Goal: Check status

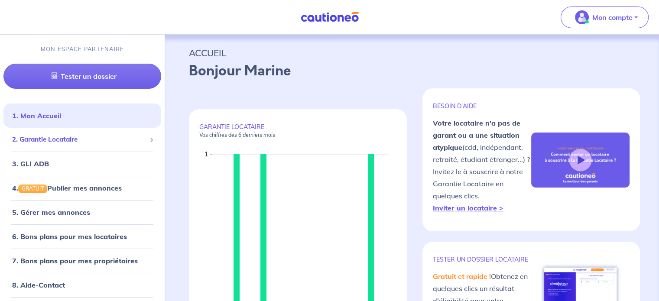
click at [91, 150] on ul "1. Mon Accueil 2. Garantie Locataire Tester un dossier Suivre tous mes dossiers…" at bounding box center [82, 212] width 165 height 218
click at [92, 150] on li "2. Garantie Locataire Tester un dossier Suivre tous mes dossiers Inviter un loc…" at bounding box center [82, 140] width 158 height 24
click at [94, 141] on span "2. Garantie Locataire" at bounding box center [79, 140] width 134 height 10
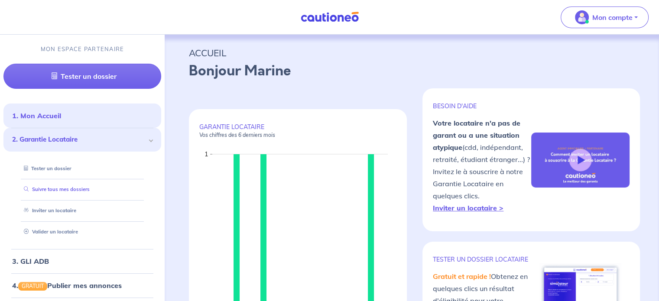
click at [89, 191] on link "Suivre tous mes dossiers" at bounding box center [54, 189] width 69 height 6
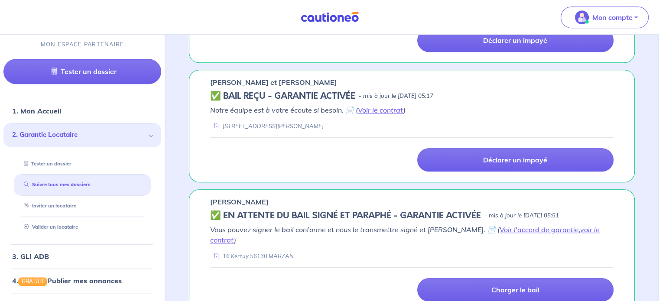
scroll to position [895, 0]
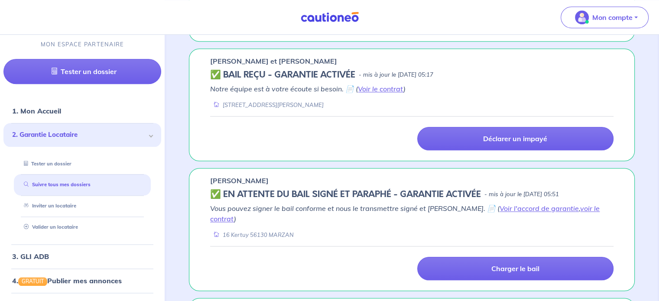
drag, startPoint x: 265, startPoint y: 165, endPoint x: 206, endPoint y: 168, distance: 58.5
click at [206, 168] on div "[PERSON_NAME] ✅️️️ EN ATTENTE DU BAIL SIGNÉ ET PARAPHÉ - GARANTIE ACTIVÉE - mis…" at bounding box center [412, 229] width 446 height 123
copy p "[PERSON_NAME]"
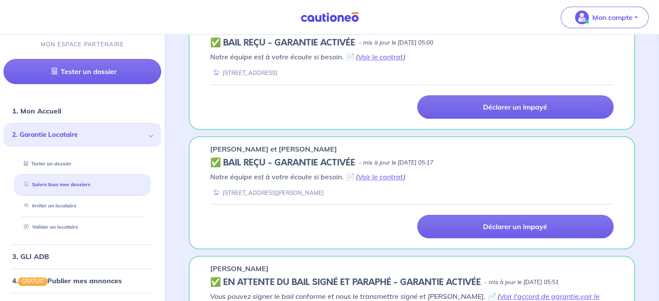
scroll to position [767, 0]
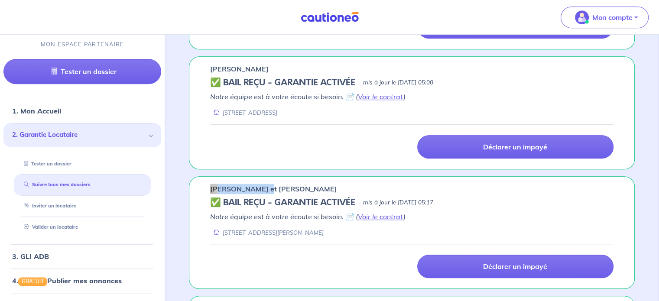
drag, startPoint x: 273, startPoint y: 177, endPoint x: 208, endPoint y: 176, distance: 64.9
click at [208, 176] on div "[PERSON_NAME] et [PERSON_NAME] ✅ BAIL REÇU - GARANTIE ACTIVÉE - mis à jour le […" at bounding box center [412, 232] width 446 height 113
copy p "[PERSON_NAME]"
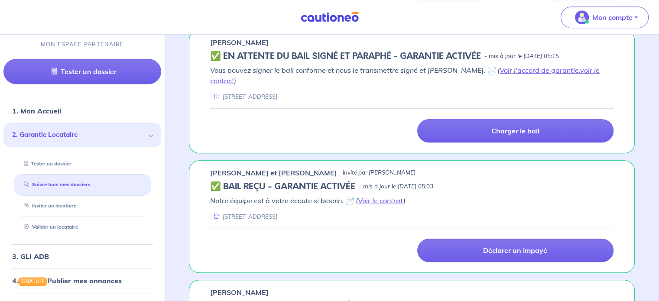
scroll to position [536, 0]
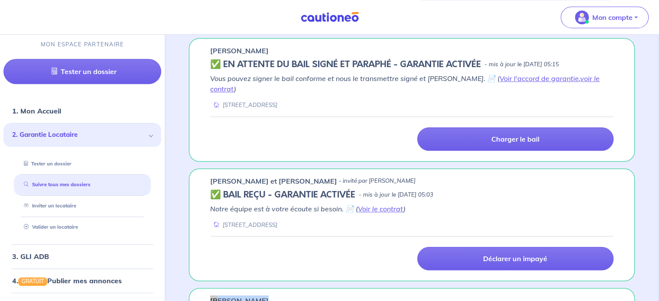
drag, startPoint x: 270, startPoint y: 285, endPoint x: 209, endPoint y: 281, distance: 61.2
copy p "[PERSON_NAME]"
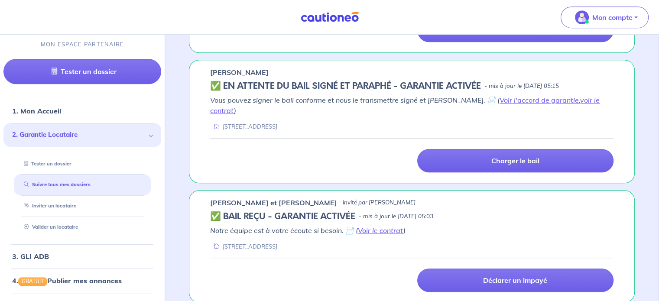
scroll to position [483, 0]
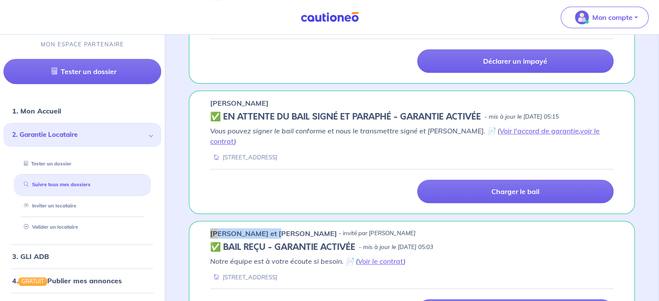
drag, startPoint x: 269, startPoint y: 222, endPoint x: 208, endPoint y: 220, distance: 61.5
click at [208, 221] on div "[PERSON_NAME] et [PERSON_NAME] - invité par [PERSON_NAME] ✅ BAIL REÇU - GARANTI…" at bounding box center [412, 277] width 446 height 113
copy p "[PERSON_NAME]"
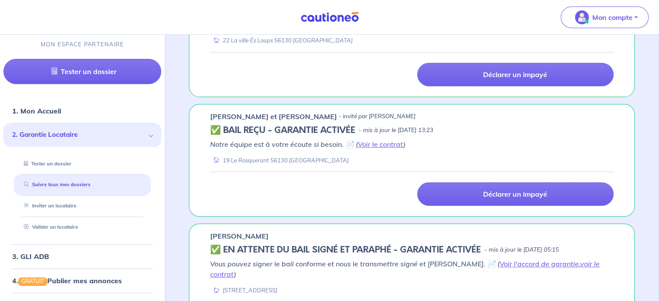
scroll to position [349, 0]
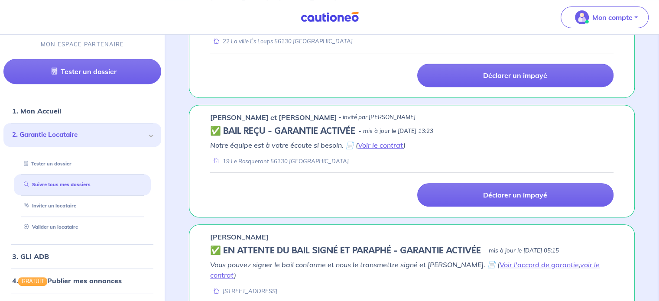
drag, startPoint x: 280, startPoint y: 233, endPoint x: 210, endPoint y: 238, distance: 69.9
click at [210, 238] on div "[PERSON_NAME]" at bounding box center [411, 237] width 403 height 10
copy p "[PERSON_NAME]"
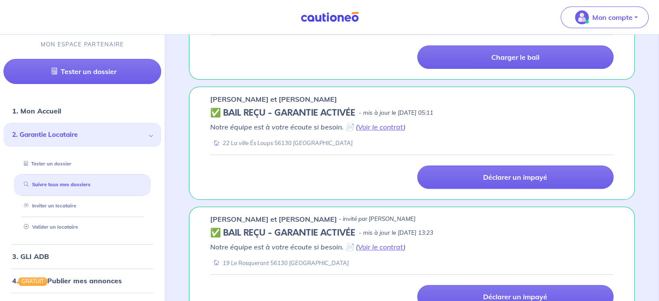
scroll to position [249, 0]
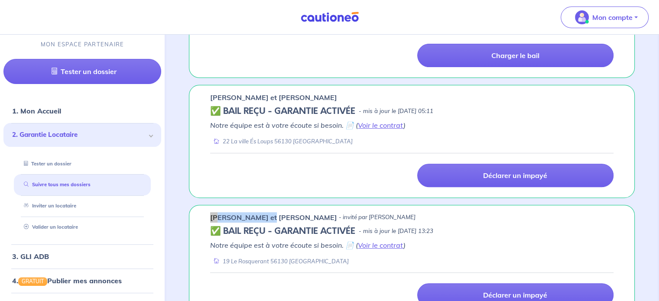
drag, startPoint x: 263, startPoint y: 216, endPoint x: 210, endPoint y: 211, distance: 53.9
click at [210, 211] on div "[PERSON_NAME] et [PERSON_NAME] - invité par [PERSON_NAME] ✅ BAIL REÇU - GARANTI…" at bounding box center [412, 261] width 446 height 113
copy p "[PERSON_NAME]"
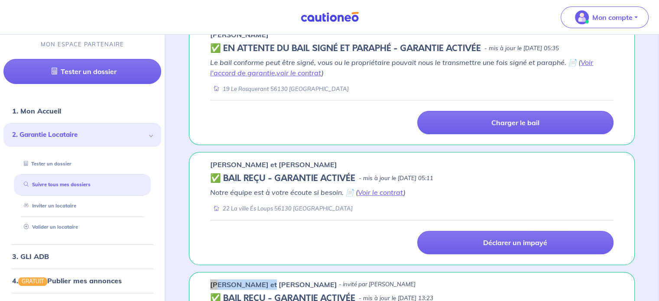
scroll to position [131, 0]
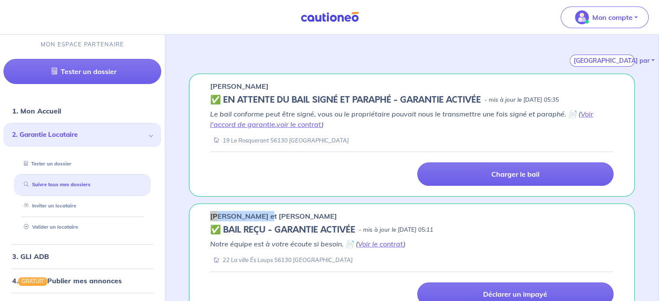
drag, startPoint x: 262, startPoint y: 216, endPoint x: 207, endPoint y: 213, distance: 54.2
click at [207, 213] on div "[PERSON_NAME] et [PERSON_NAME] ✅ BAIL REÇU - GARANTIE ACTIVÉE - mis à jour le […" at bounding box center [412, 259] width 446 height 113
copy p "[PERSON_NAME]"
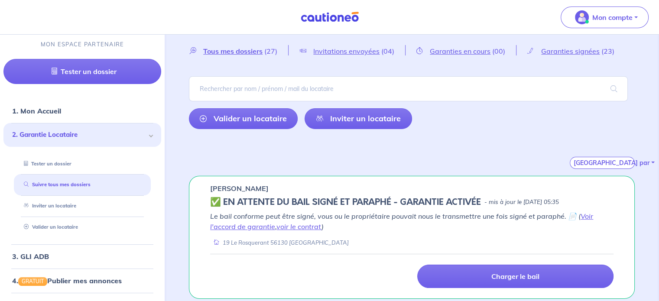
scroll to position [0, 0]
